Goal: Use online tool/utility: Utilize a website feature to perform a specific function

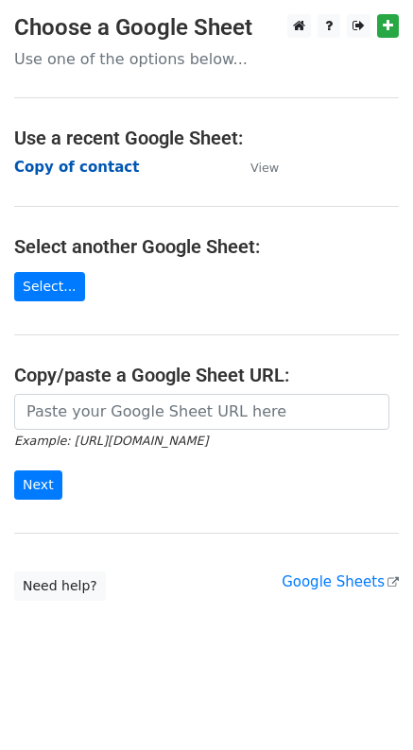
click at [80, 163] on strong "Copy of contact" at bounding box center [76, 167] width 125 height 17
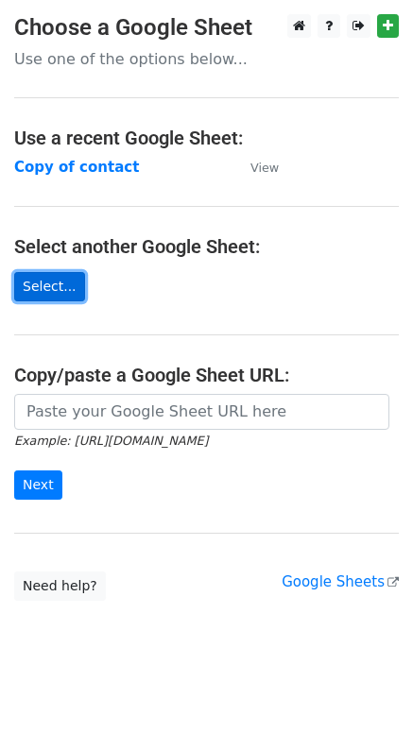
click at [66, 286] on link "Select..." at bounding box center [49, 286] width 71 height 29
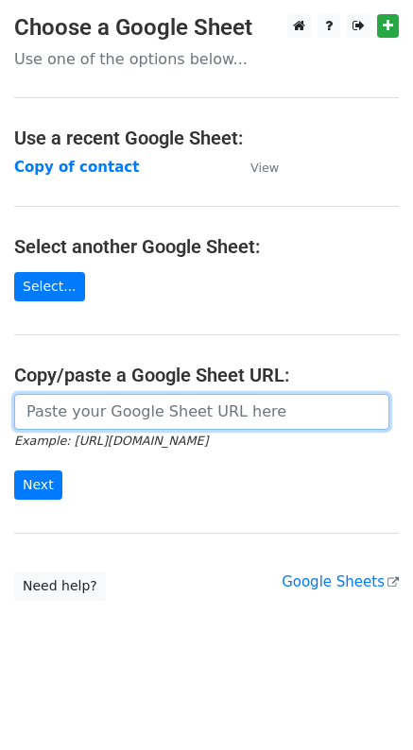
click at [155, 414] on input "url" at bounding box center [201, 412] width 375 height 36
paste input "[URL][DOMAIN_NAME]"
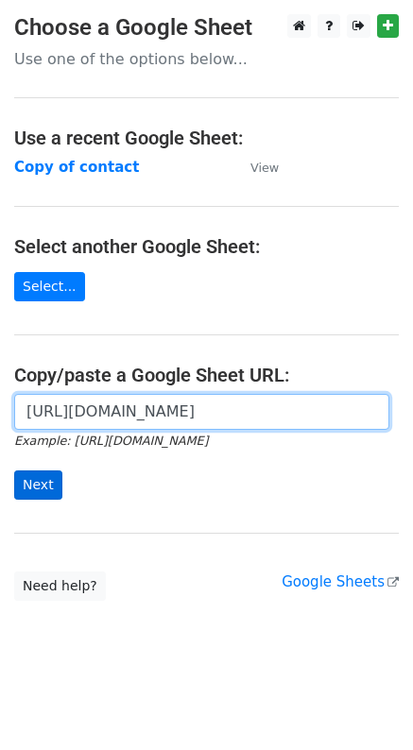
type input "https://docs.google.com/spreadsheets/d/1lstPtYynoycHBCuZunp0dakIv6rnoHMlW3Iu5Xa…"
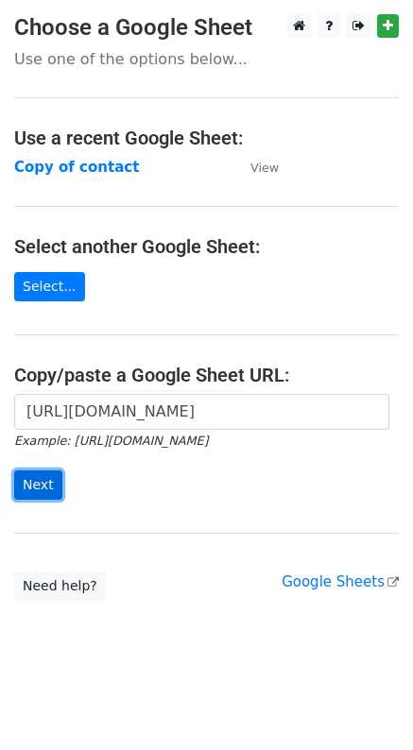
scroll to position [0, 0]
click at [34, 473] on input "Next" at bounding box center [38, 484] width 48 height 29
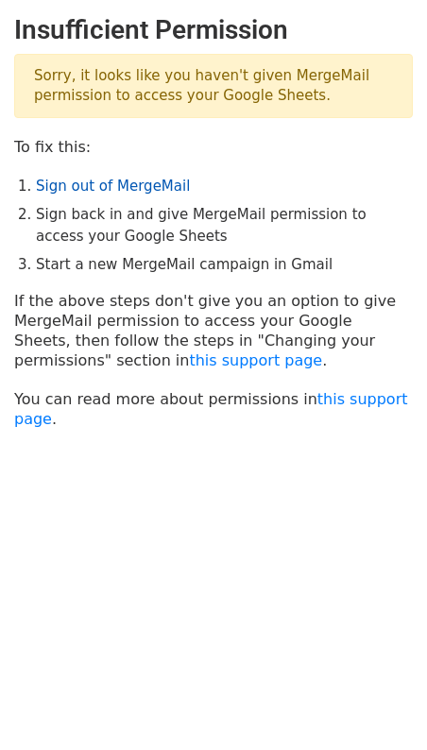
click at [112, 191] on link "Sign out of MergeMail" at bounding box center [113, 186] width 154 height 17
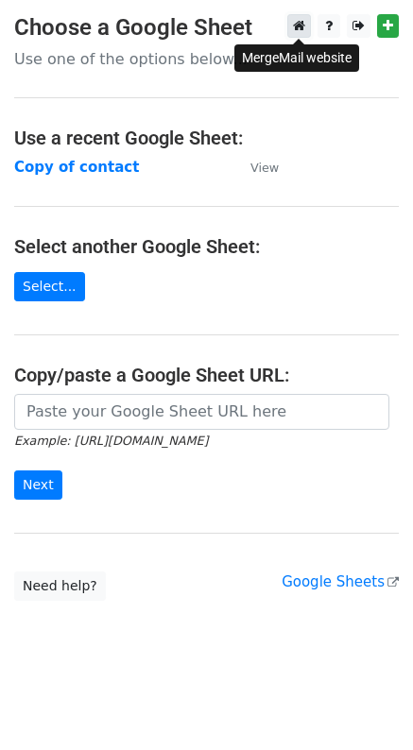
click at [291, 27] on link at bounding box center [299, 26] width 24 height 24
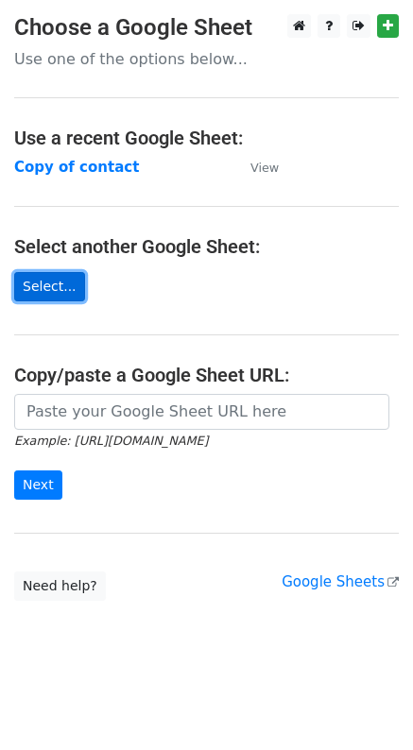
click at [42, 287] on link "Select..." at bounding box center [49, 286] width 71 height 29
click at [76, 280] on link "Select..." at bounding box center [49, 286] width 71 height 29
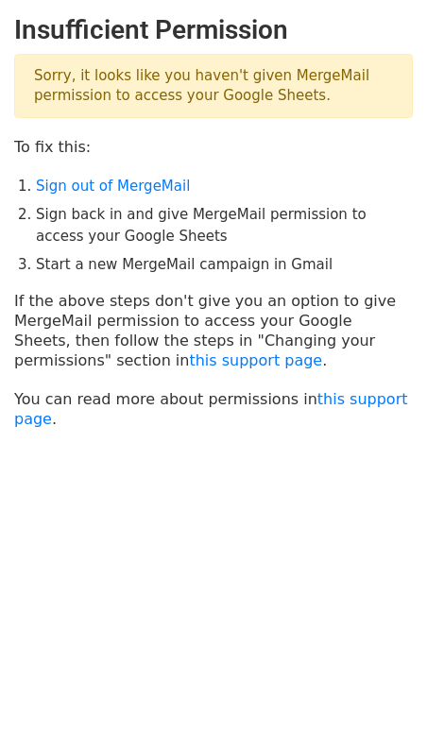
click at [382, 22] on h2 "Insufficient Permission" at bounding box center [213, 30] width 399 height 32
click at [294, 507] on body "Insufficient Permission Sorry, it looks like you haven't given MergeMail permis…" at bounding box center [213, 268] width 427 height 509
click at [301, 564] on html "Insufficient Permission Sorry, it looks like you haven't given MergeMail permis…" at bounding box center [213, 375] width 427 height 750
click at [320, 401] on link "this support page" at bounding box center [211, 409] width 394 height 38
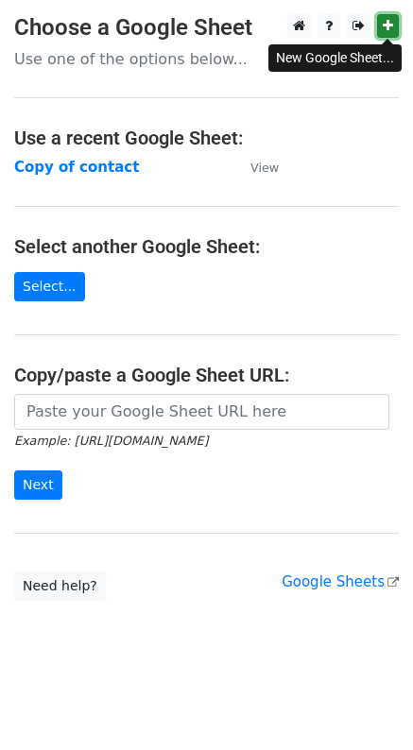
click at [381, 20] on link at bounding box center [388, 26] width 22 height 24
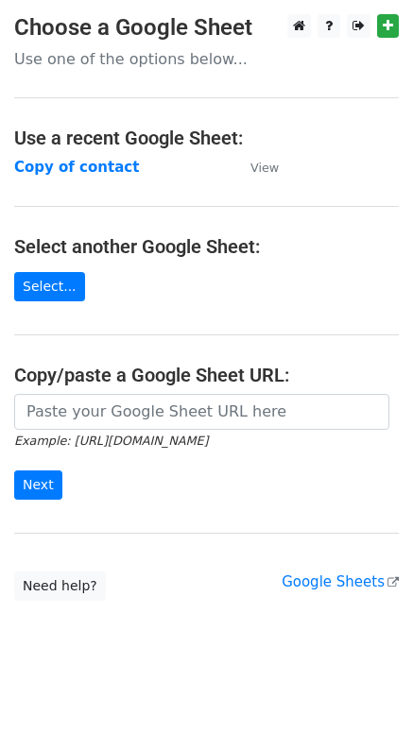
click at [348, 250] on h4 "Select another Google Sheet:" at bounding box center [206, 246] width 384 height 23
click at [57, 297] on link "Select..." at bounding box center [49, 286] width 71 height 29
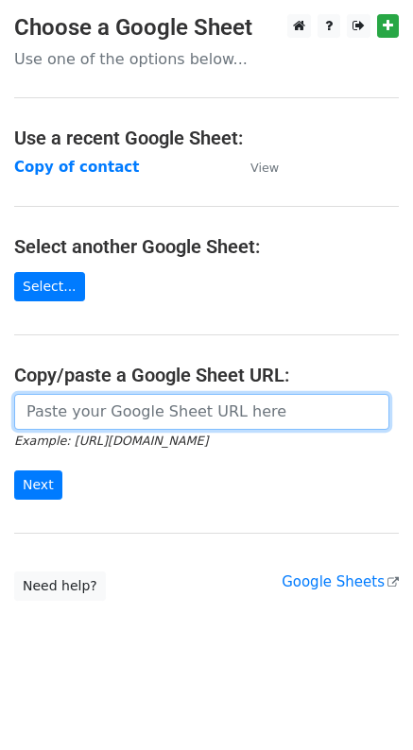
click at [192, 413] on input "url" at bounding box center [201, 412] width 375 height 36
paste input "https://docs.google.com/spreadsheets/d/1wr0M0sAtdUq-ia65PYwLjamTEfJmp2dg-dGvBvD…"
type input "https://docs.google.com/spreadsheets/d/1wr0M0sAtdUq-ia65PYwLjamTEfJmp2dg-dGvBvD…"
click at [14, 470] on input "Next" at bounding box center [38, 484] width 48 height 29
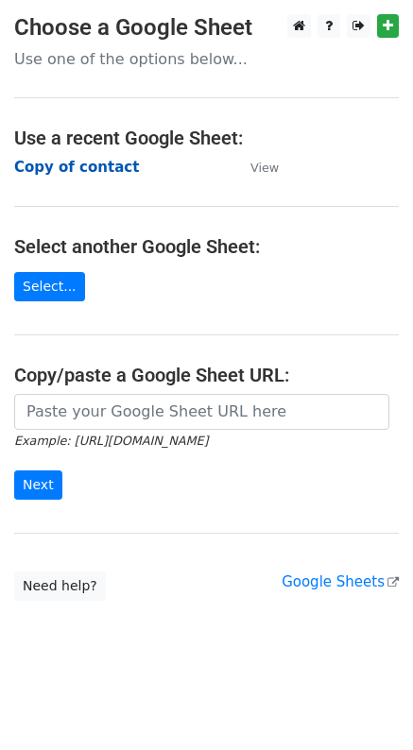
click at [109, 168] on strong "Copy of contact" at bounding box center [76, 167] width 125 height 17
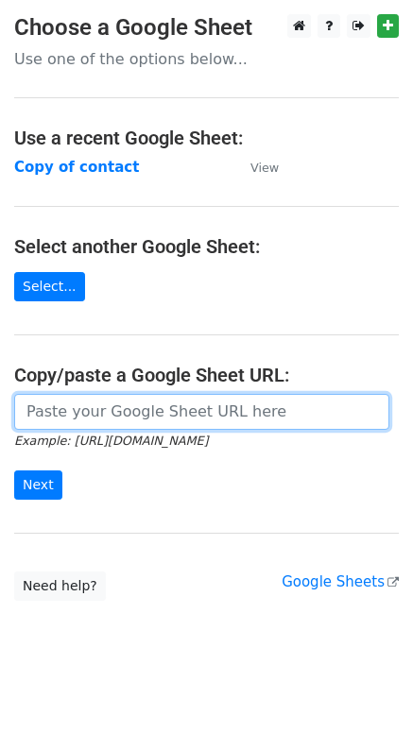
click at [120, 416] on input "url" at bounding box center [201, 412] width 375 height 36
paste input "https://docs.google.com/spreadsheets/d/1lstPtYynoycHBCuZunp0dakIv6rnoHMlW3Iu5Xa…"
type input "https://docs.google.com/spreadsheets/d/1lstPtYynoycHBCuZunp0dakIv6rnoHMlW3Iu5Xa…"
click at [14, 470] on input "Next" at bounding box center [38, 484] width 48 height 29
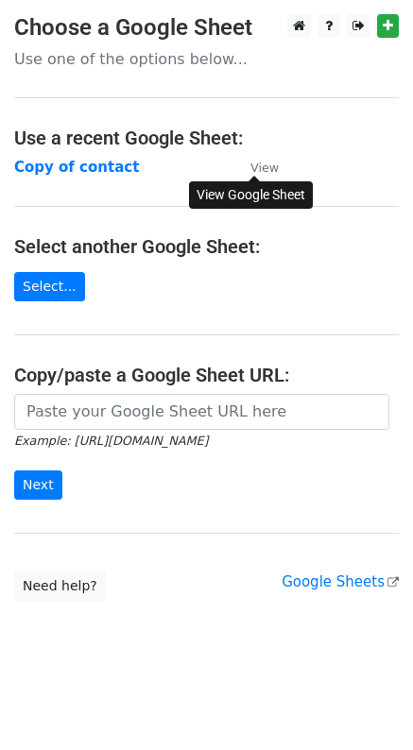
click at [263, 168] on small "View" at bounding box center [264, 168] width 28 height 14
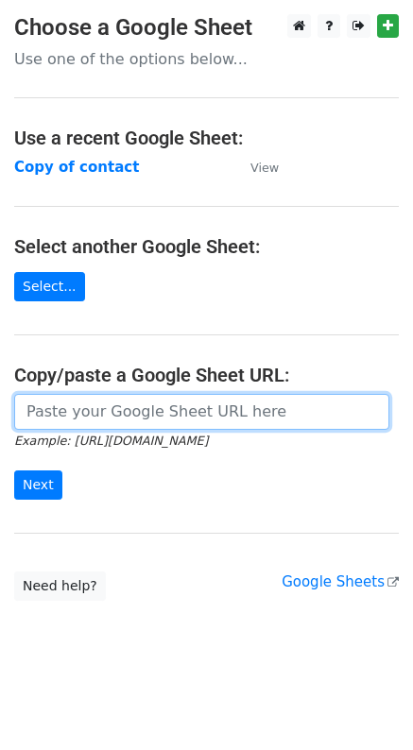
click at [110, 403] on input "url" at bounding box center [201, 412] width 375 height 36
paste input "https://docs.google.com/spreadsheets/d/1lstPtYynoycHBCuZunp0dakIv6rnoHMlW3Iu5Xa…"
type input "https://docs.google.com/spreadsheets/d/1lstPtYynoycHBCuZunp0dakIv6rnoHMlW3Iu5Xa…"
click at [14, 470] on input "Next" at bounding box center [38, 484] width 48 height 29
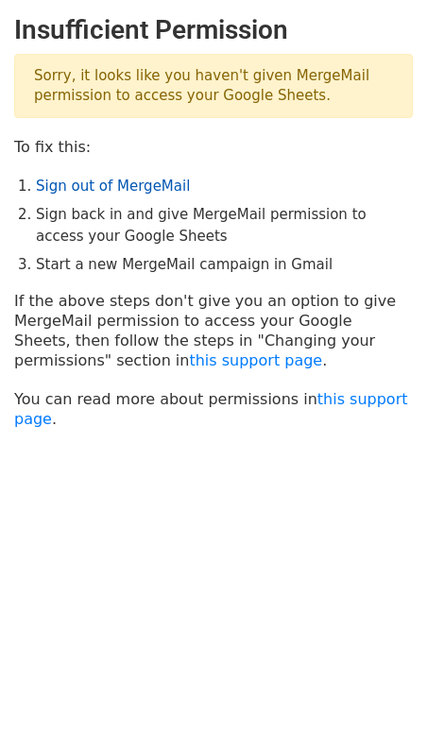
click at [118, 178] on link "Sign out of MergeMail" at bounding box center [113, 186] width 154 height 17
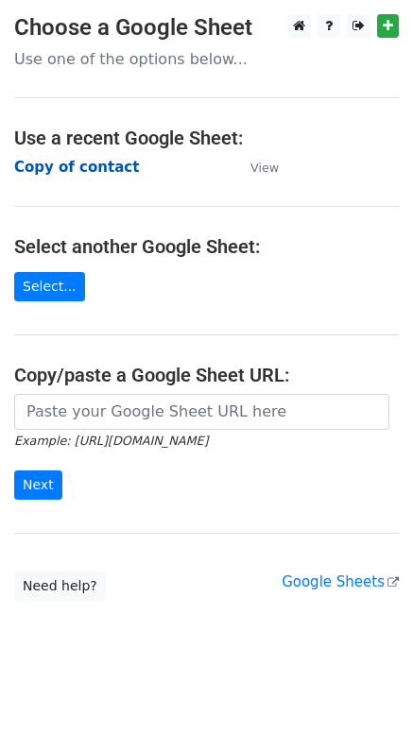
click at [88, 168] on strong "Copy of contact" at bounding box center [76, 167] width 125 height 17
click at [79, 174] on strong "Copy of contact" at bounding box center [76, 167] width 125 height 17
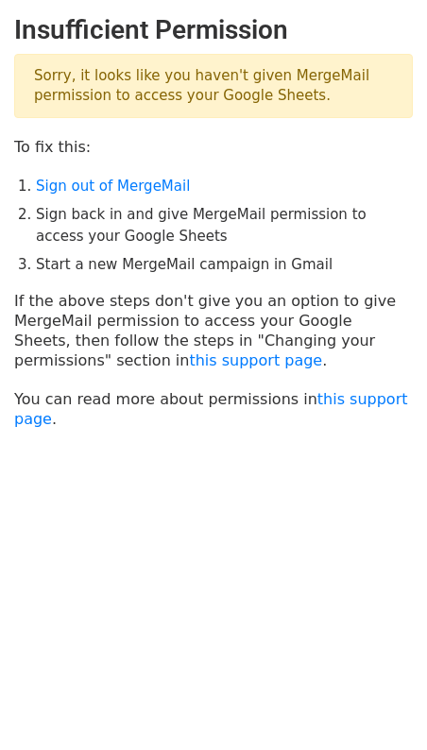
click at [96, 369] on main "Insufficient Permission Sorry, it looks like you haven't given MergeMail permis…" at bounding box center [213, 221] width 427 height 415
click at [189, 366] on link "this support page" at bounding box center [255, 360] width 133 height 18
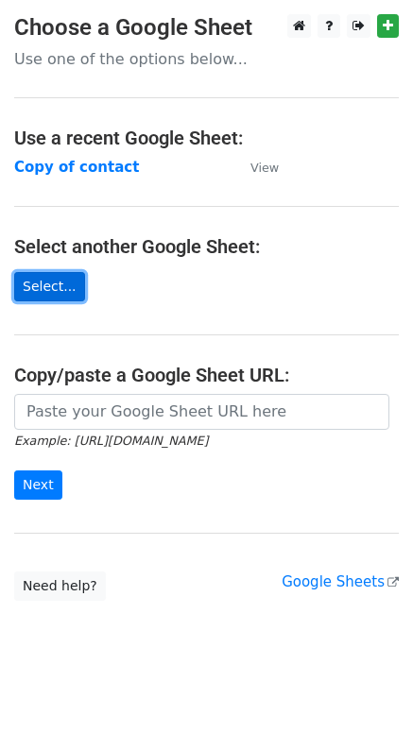
click at [54, 289] on link "Select..." at bounding box center [49, 286] width 71 height 29
